Goal: Find specific page/section: Find specific page/section

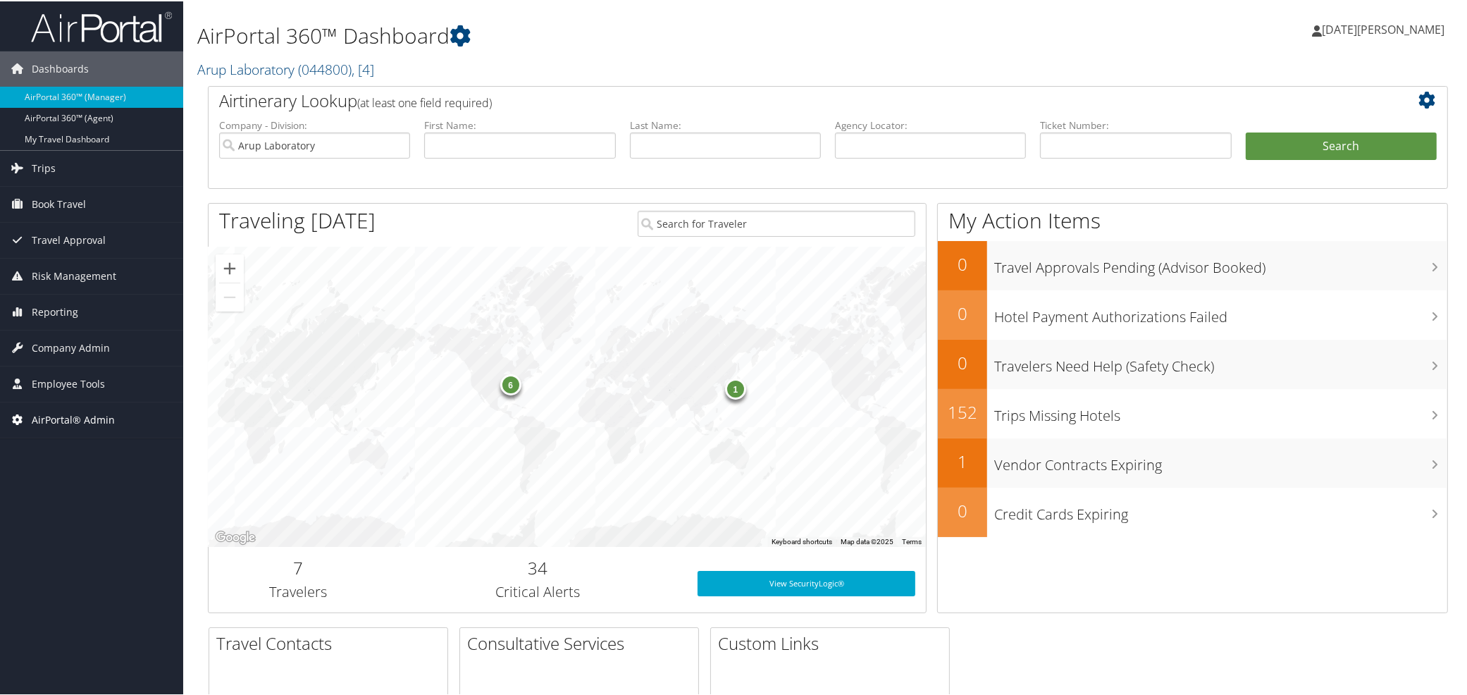
click at [61, 402] on span "AirPortal® Admin" at bounding box center [73, 418] width 83 height 35
click at [67, 383] on span "Employee Tools" at bounding box center [68, 382] width 73 height 35
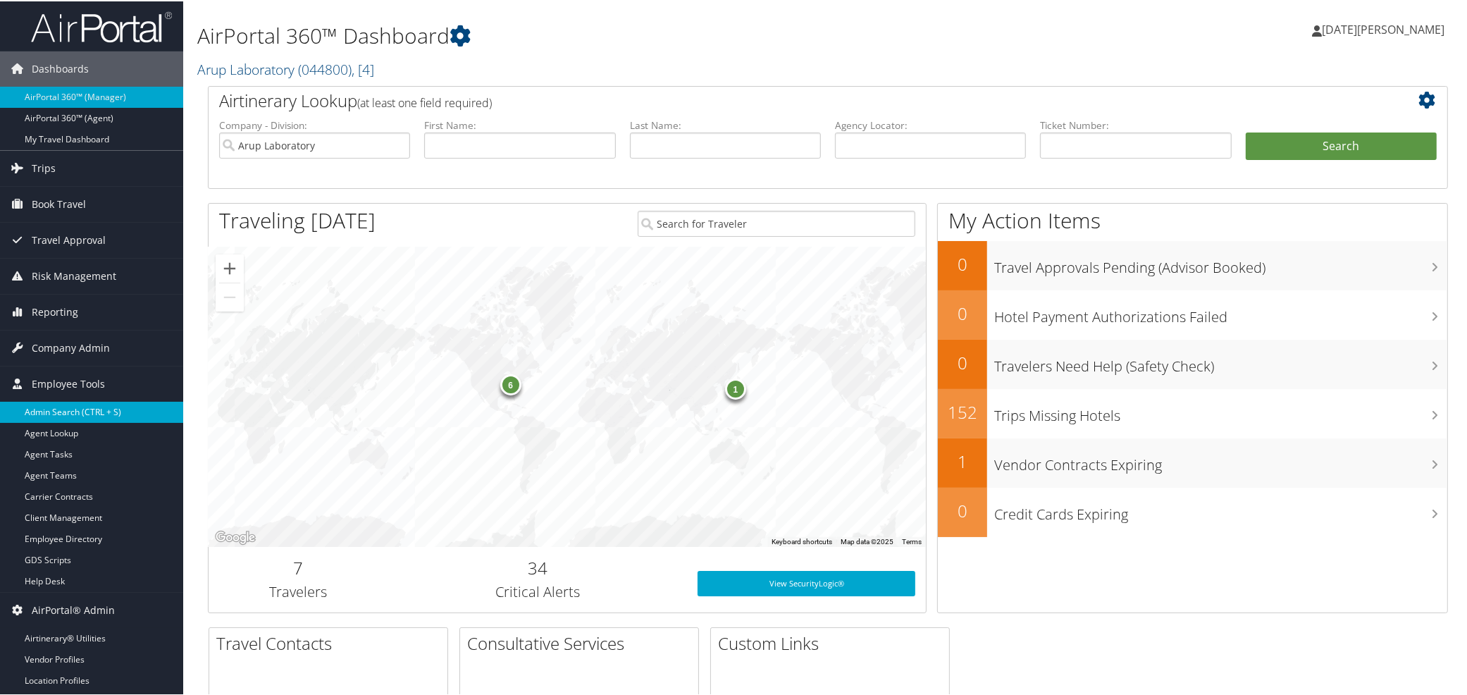
click at [68, 412] on link "Admin Search (CTRL + S)" at bounding box center [91, 410] width 183 height 21
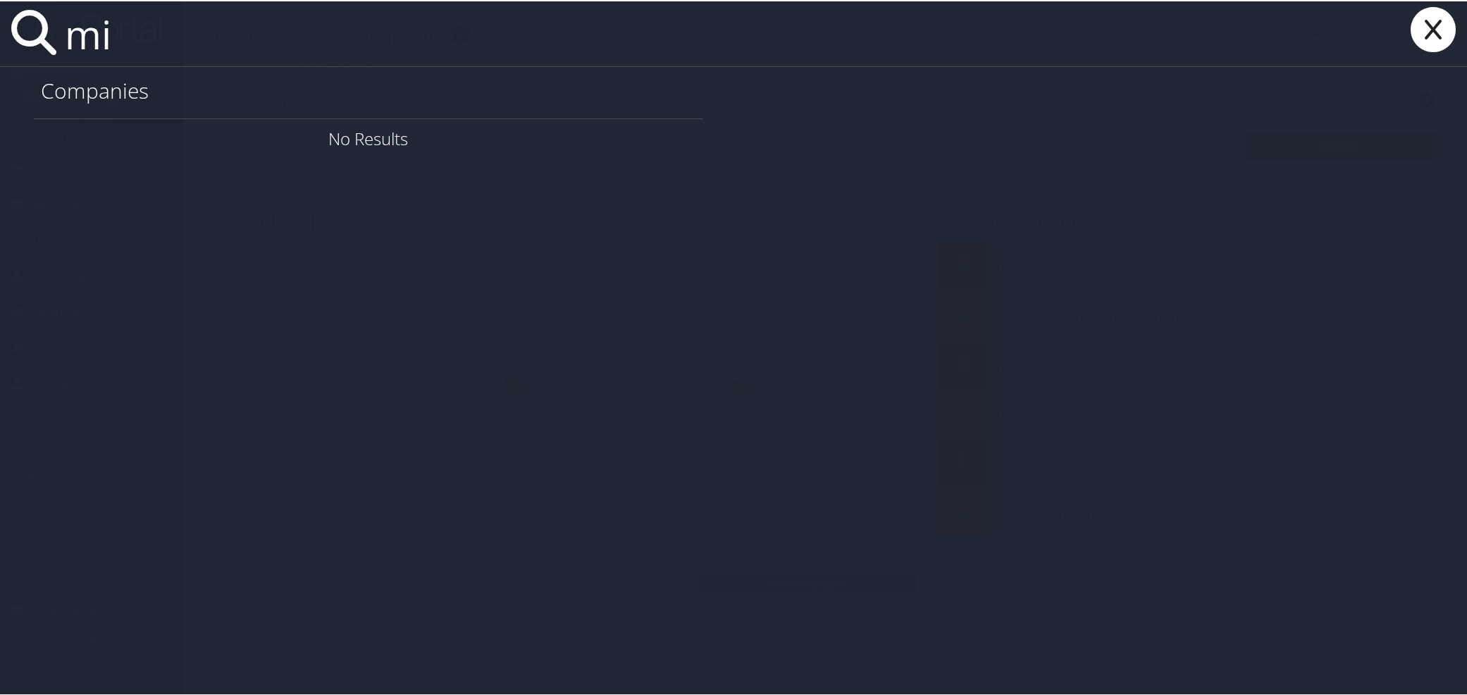
type input "m"
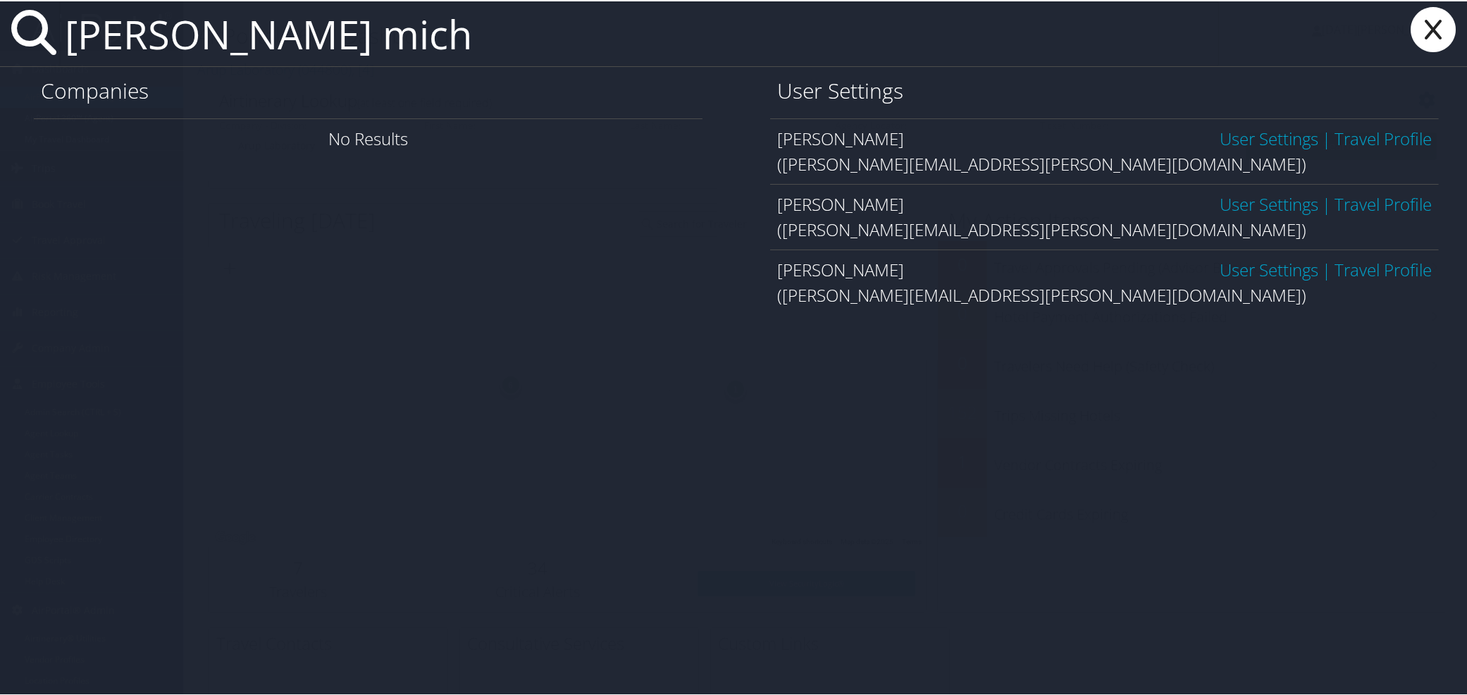
type input "arriola mich"
click at [882, 302] on div "(michelle.arriola@cbtravel.com)" at bounding box center [1104, 293] width 655 height 25
click at [869, 281] on div "Michelle Arriola User Settings | Travel Profile" at bounding box center [1104, 268] width 655 height 25
click at [1397, 271] on link "Travel Profile" at bounding box center [1383, 268] width 97 height 23
click at [1429, 26] on icon at bounding box center [1433, 28] width 56 height 45
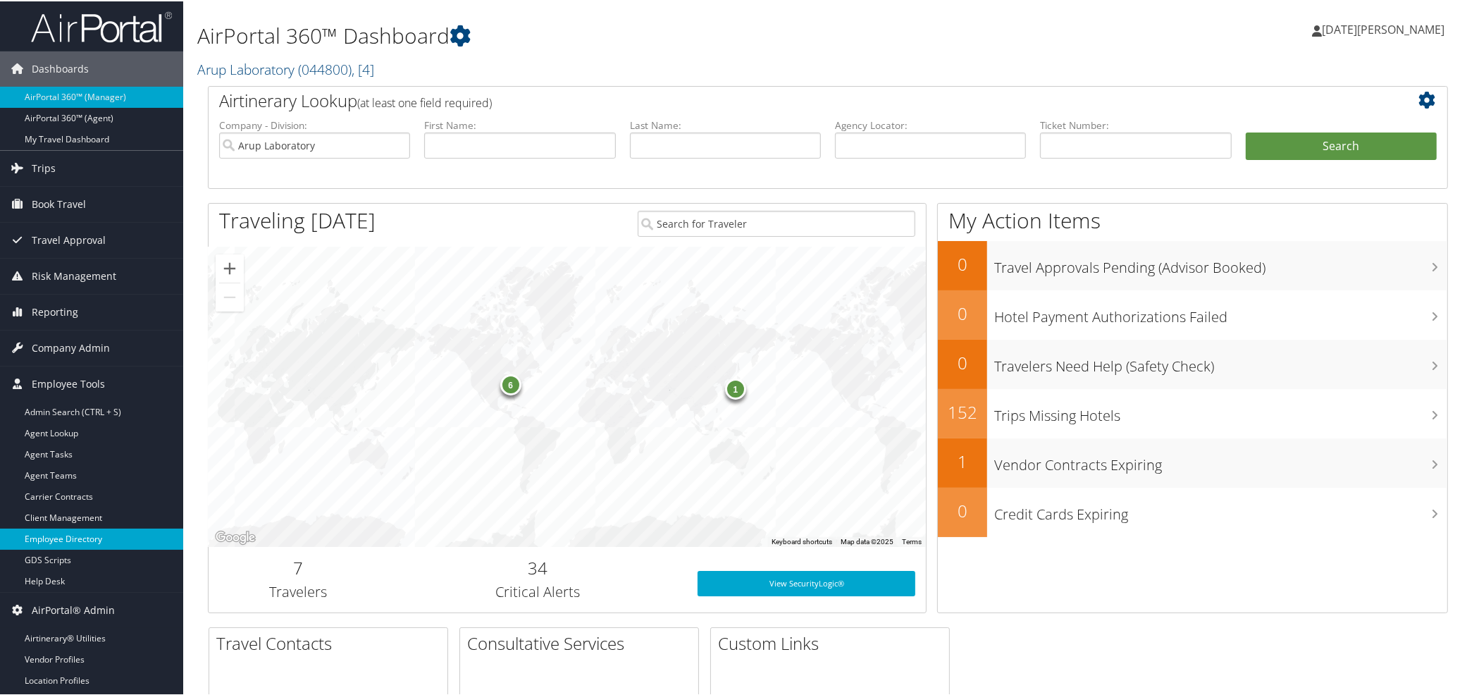
click at [87, 536] on link "Employee Directory" at bounding box center [91, 537] width 183 height 21
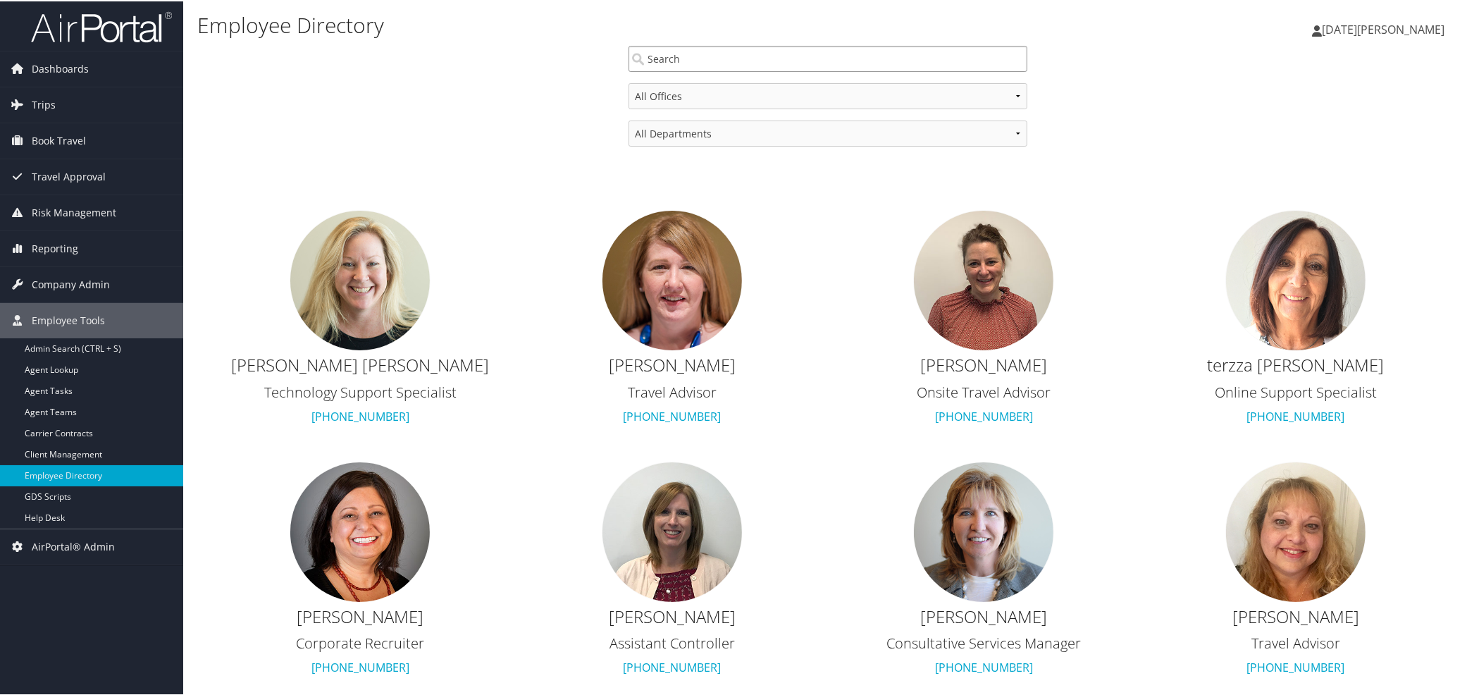
click at [836, 56] on input "search" at bounding box center [829, 57] width 400 height 26
type input "m"
type input "a"
click at [55, 283] on span "Company Admin" at bounding box center [71, 283] width 78 height 35
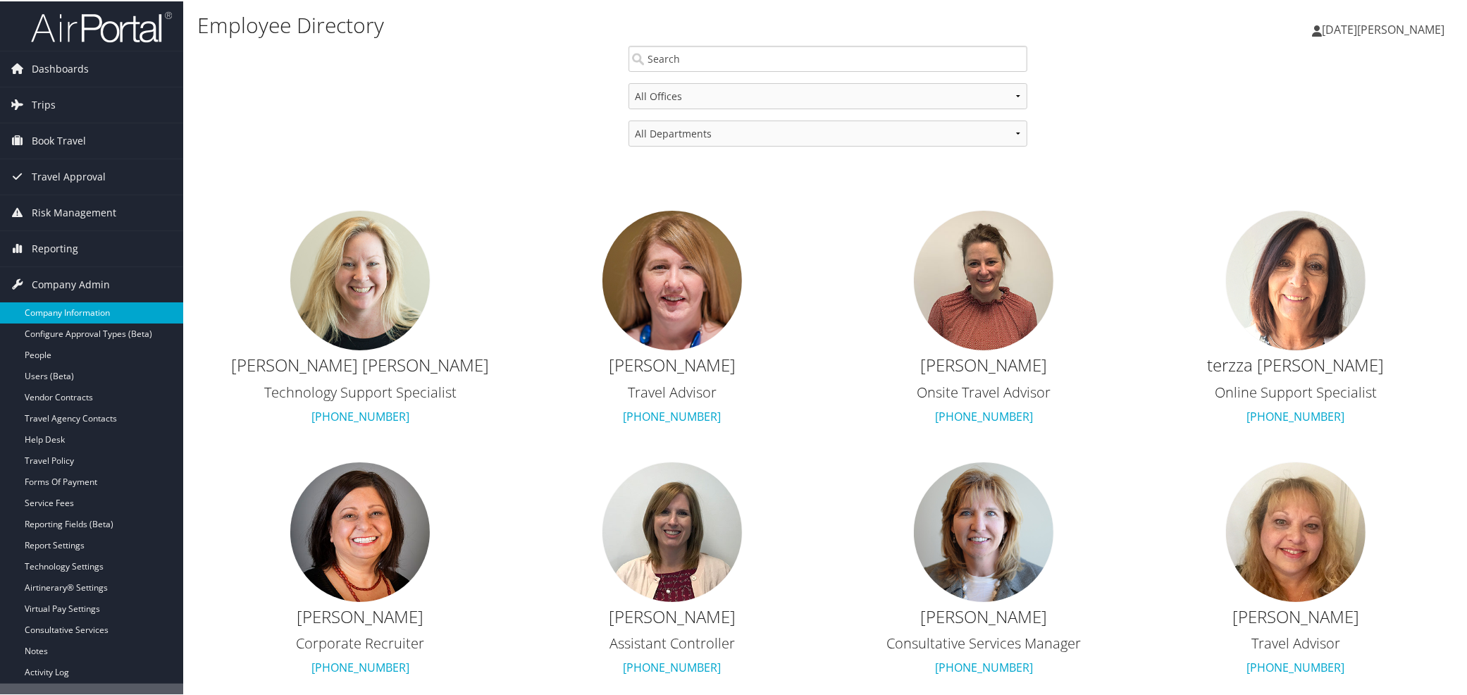
click at [61, 312] on link "Company Information" at bounding box center [91, 311] width 183 height 21
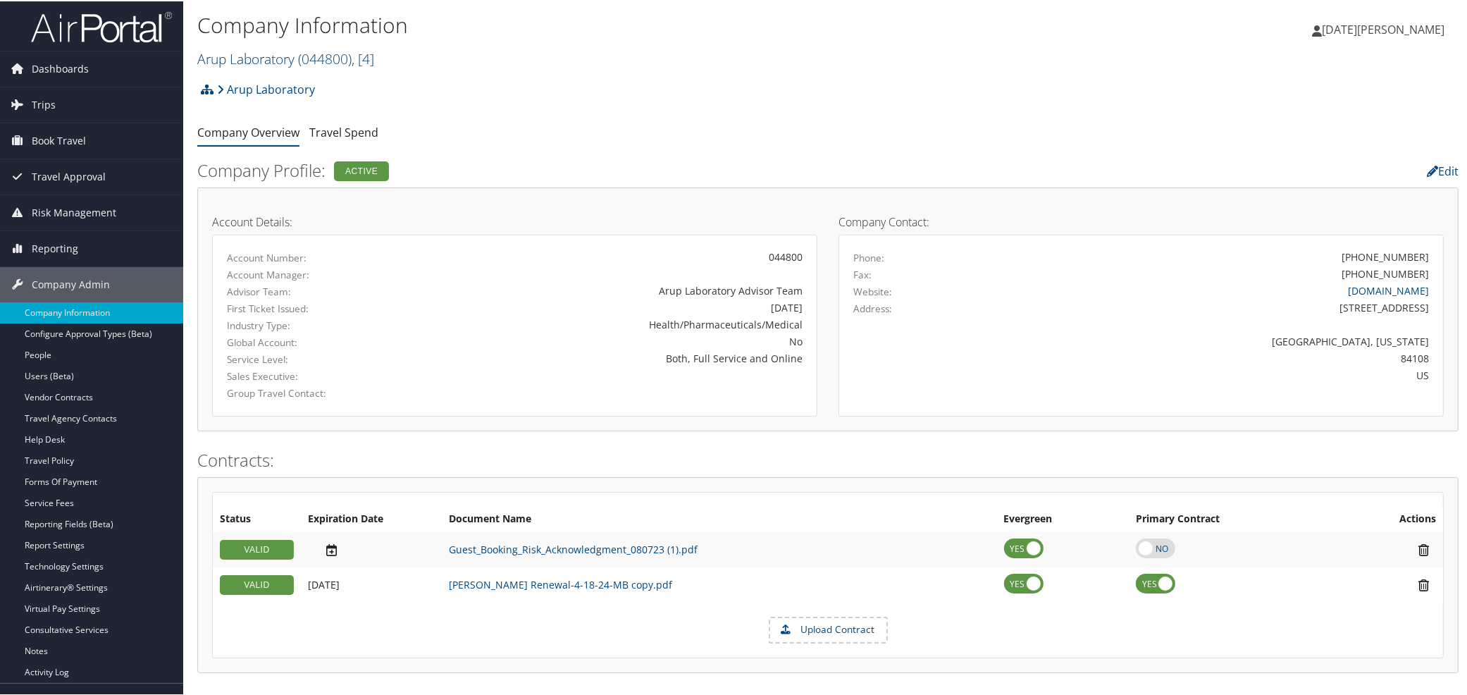
click at [258, 59] on link "Arup Laboratory ( 044800 ) , [ 4 ]" at bounding box center [285, 57] width 177 height 19
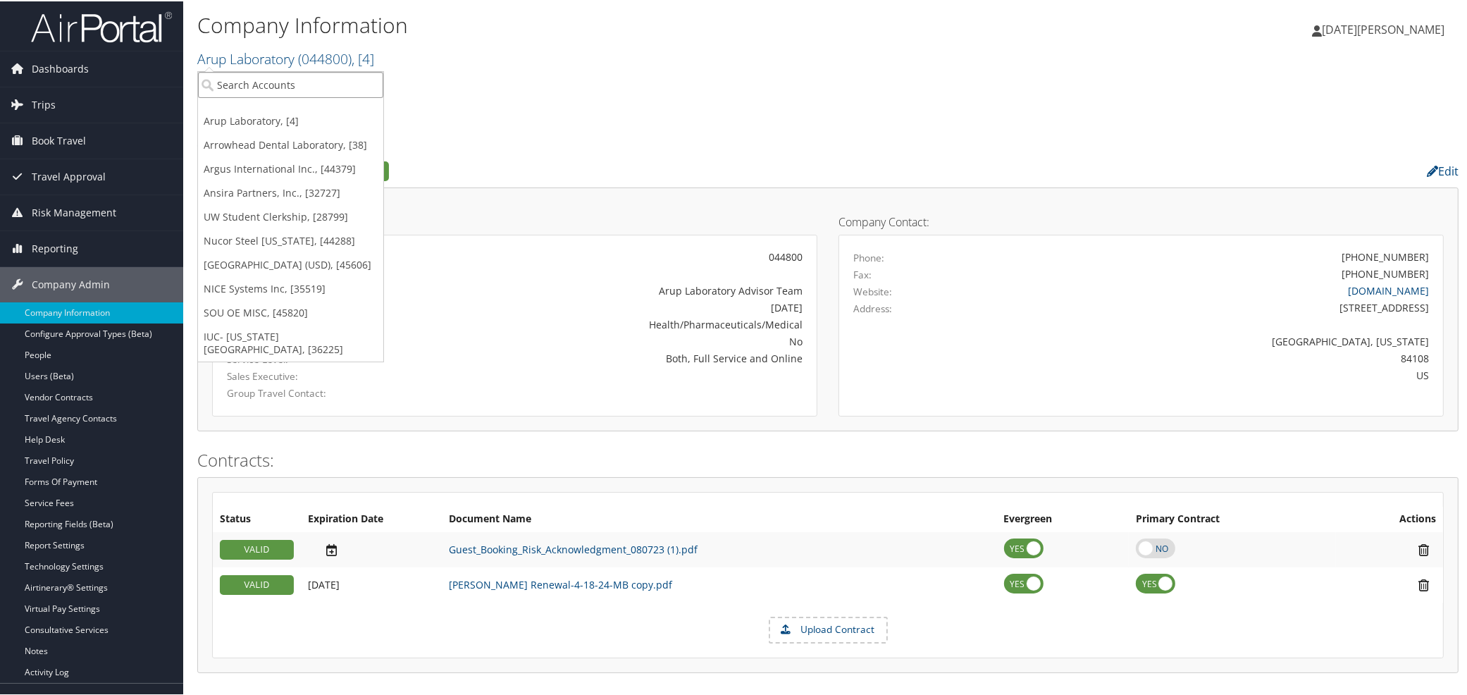
click at [276, 85] on input "search" at bounding box center [290, 83] width 185 height 26
click at [264, 83] on input "search" at bounding box center [290, 83] width 185 height 26
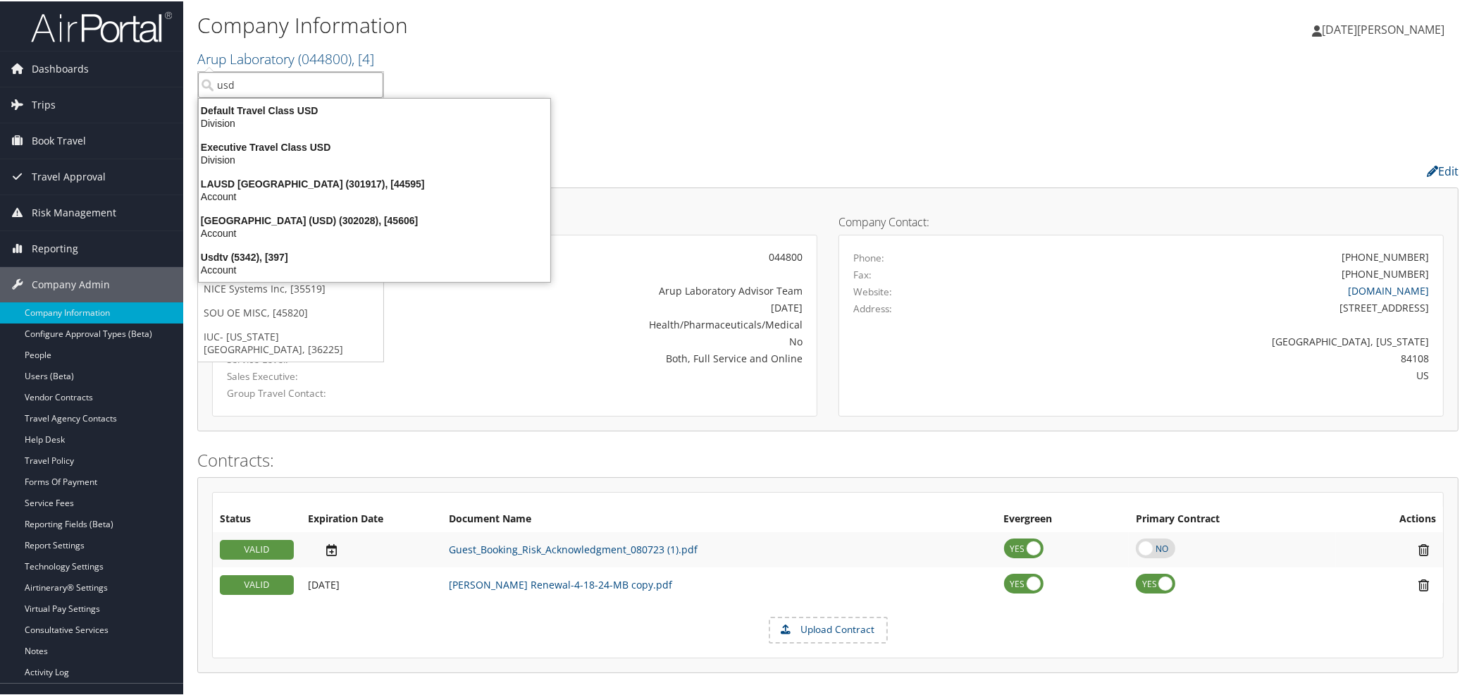
type input "usd"
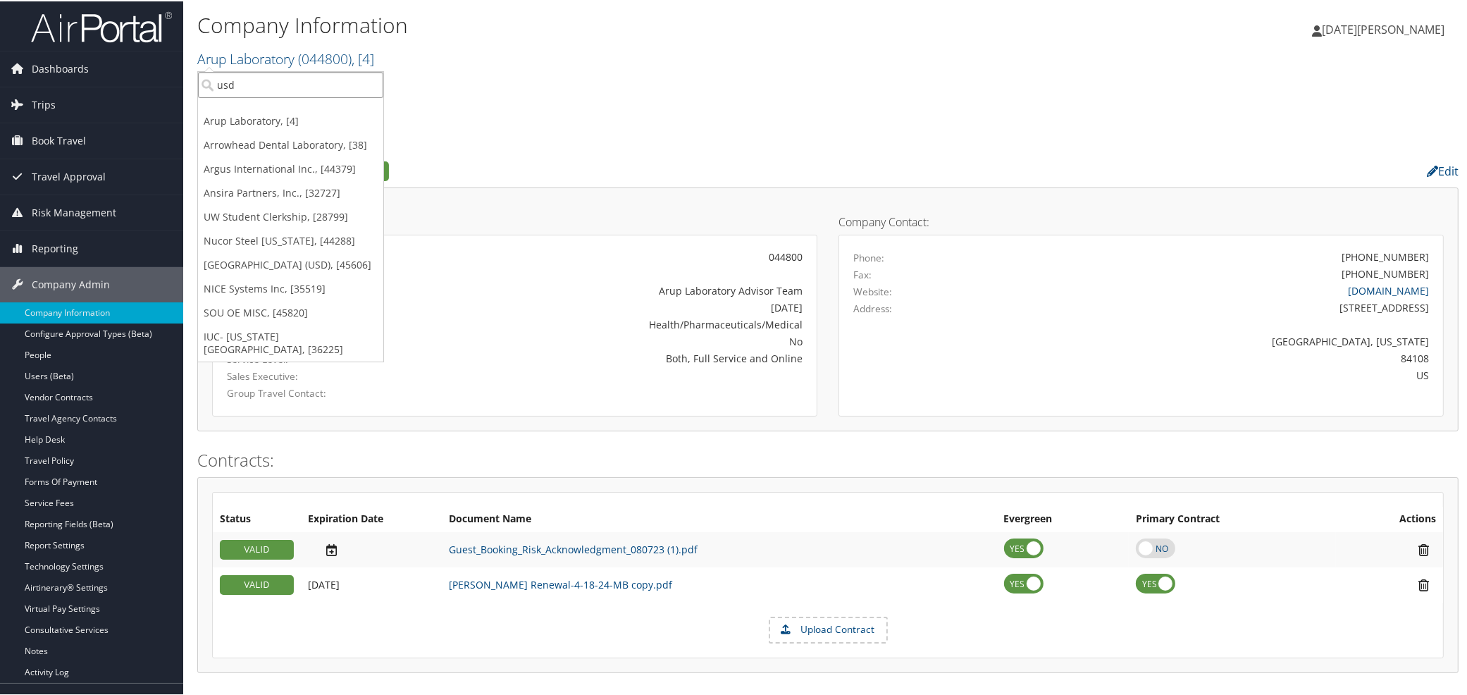
click at [283, 75] on input "usd" at bounding box center [290, 83] width 185 height 26
click at [283, 75] on input "search" at bounding box center [290, 83] width 185 height 26
paste input "302028"
type input "302028"
click at [263, 106] on div "University of San Diego (USD) (302028), [45606]" at bounding box center [341, 109] width 302 height 13
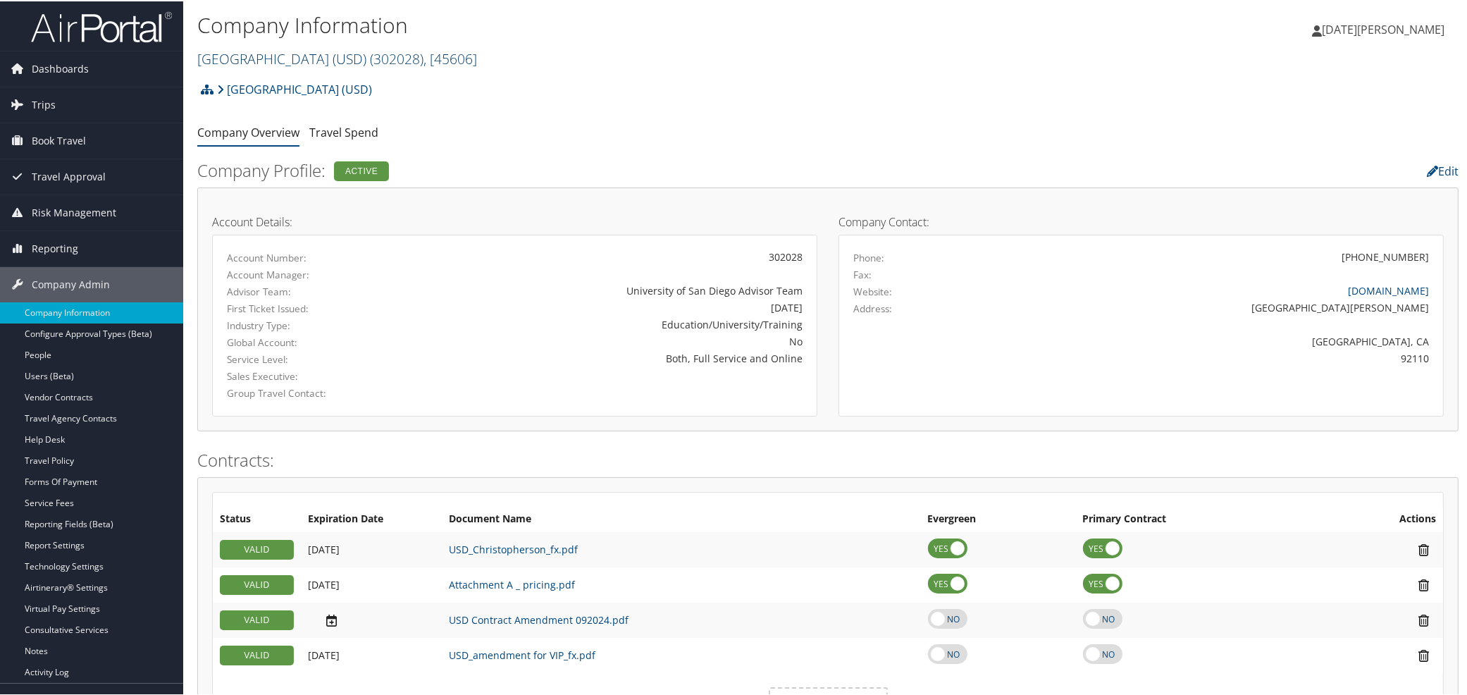
click at [285, 55] on link "[GEOGRAPHIC_DATA] (USD) ( 302028 ) , [ 45606 ]" at bounding box center [337, 57] width 280 height 19
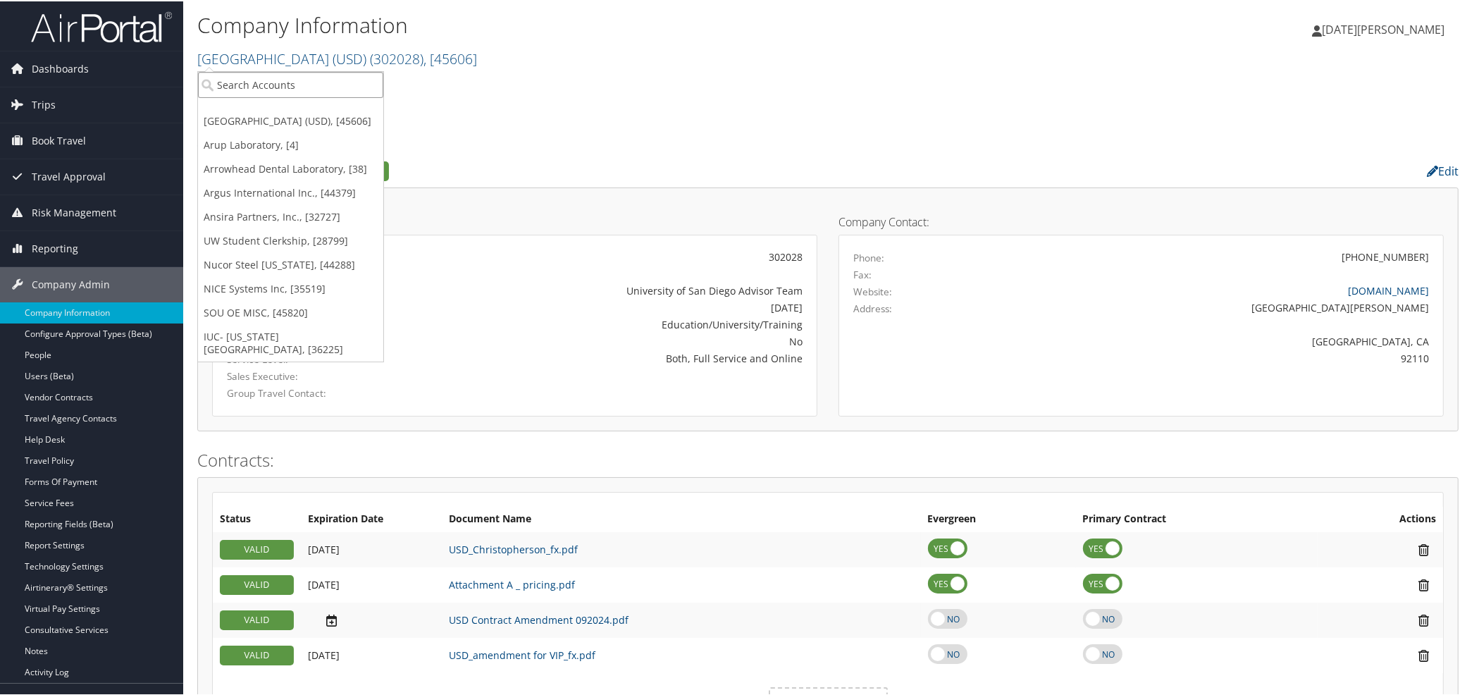
click at [284, 81] on input "search" at bounding box center [290, 83] width 185 height 26
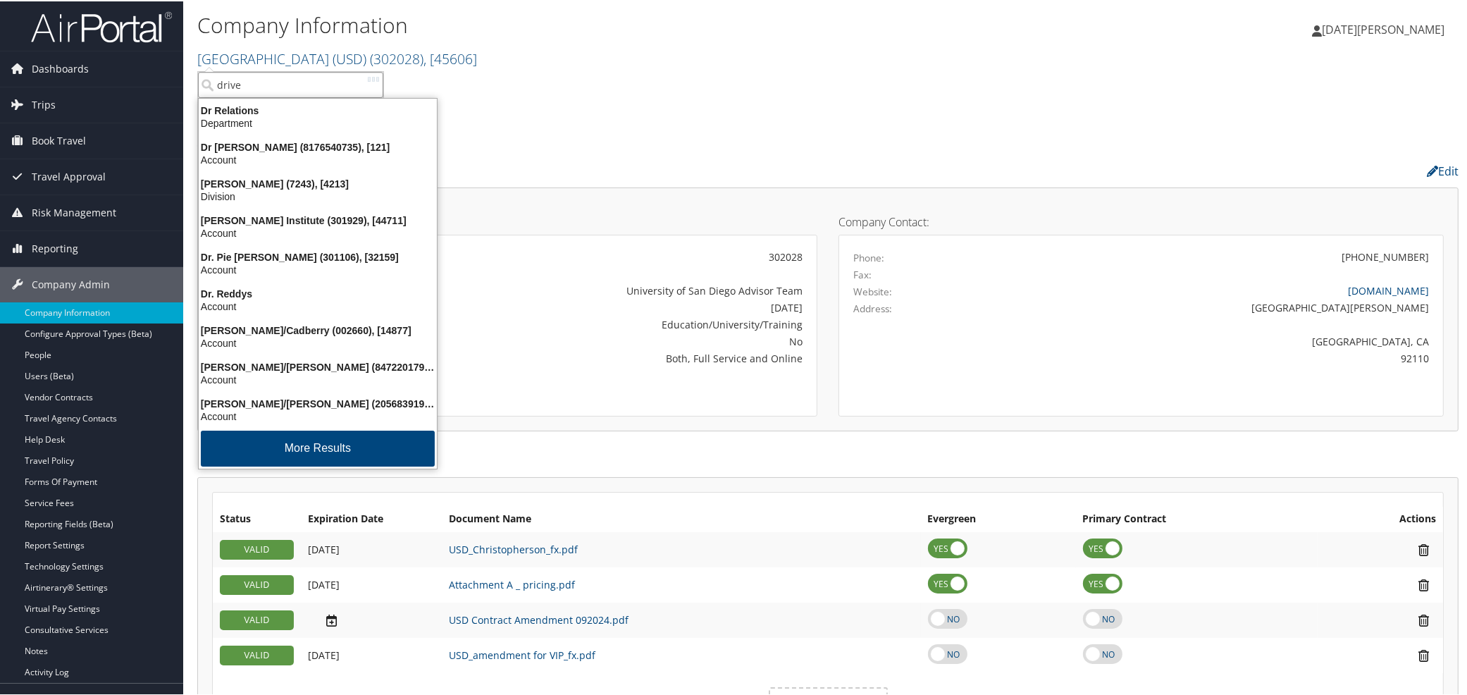
type input "drivec"
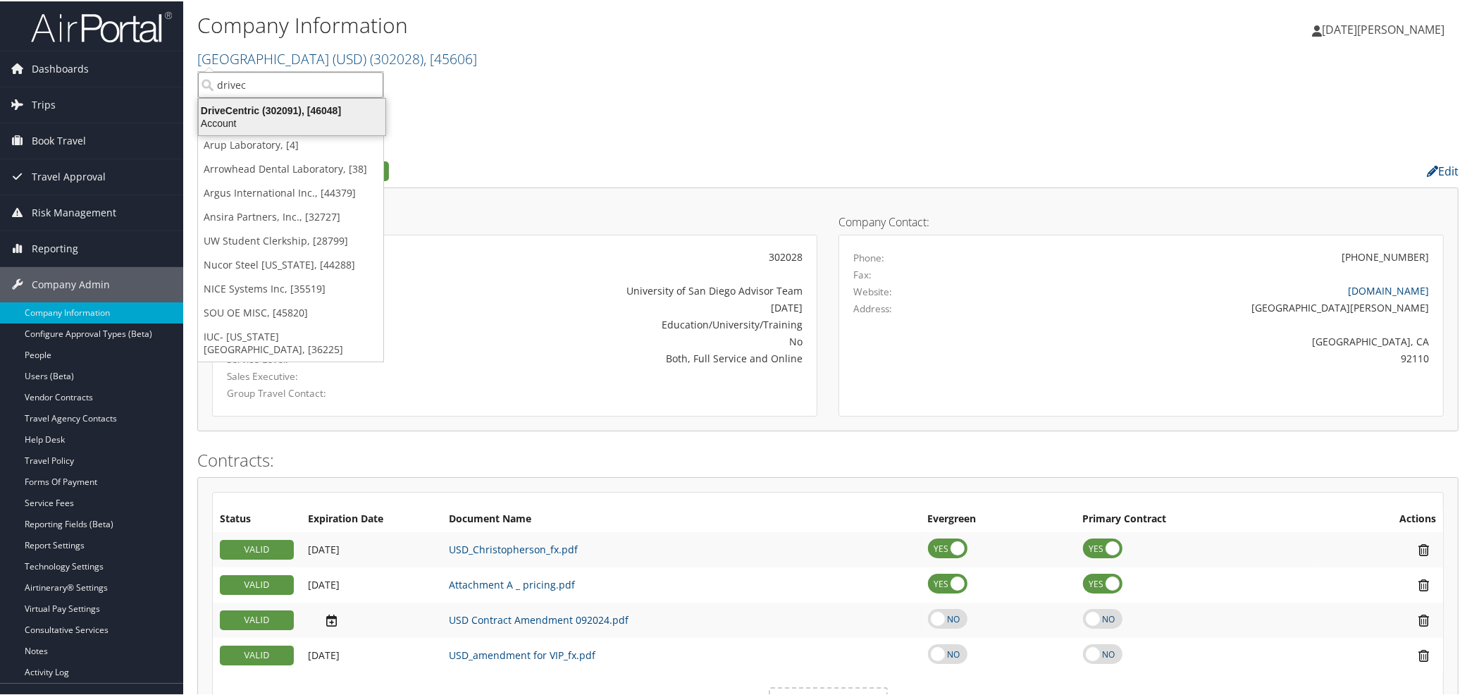
click at [251, 111] on div "DriveCentric (302091), [46048]" at bounding box center [292, 109] width 204 height 13
